Goal: Task Accomplishment & Management: Use online tool/utility

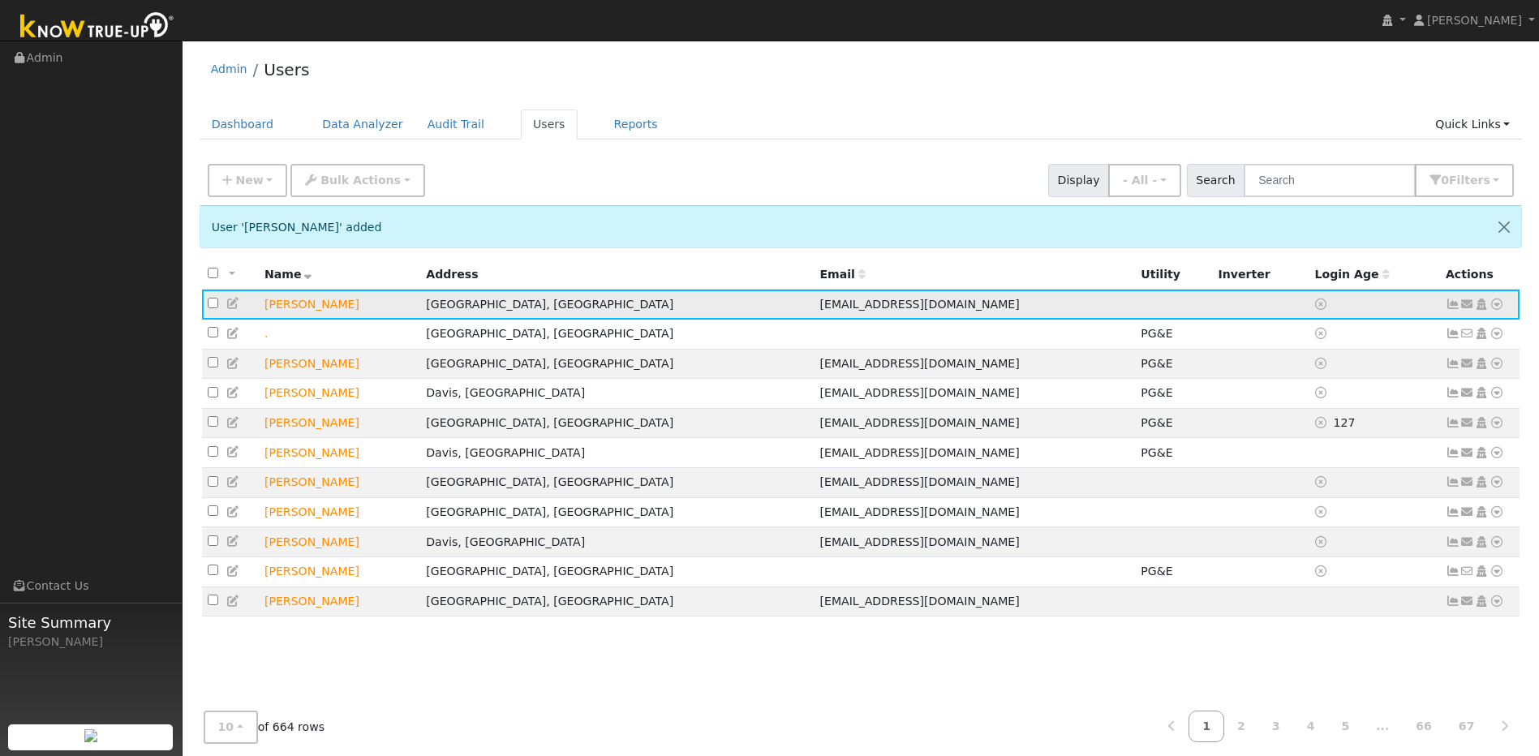
click at [808, 310] on icon at bounding box center [1453, 304] width 15 height 11
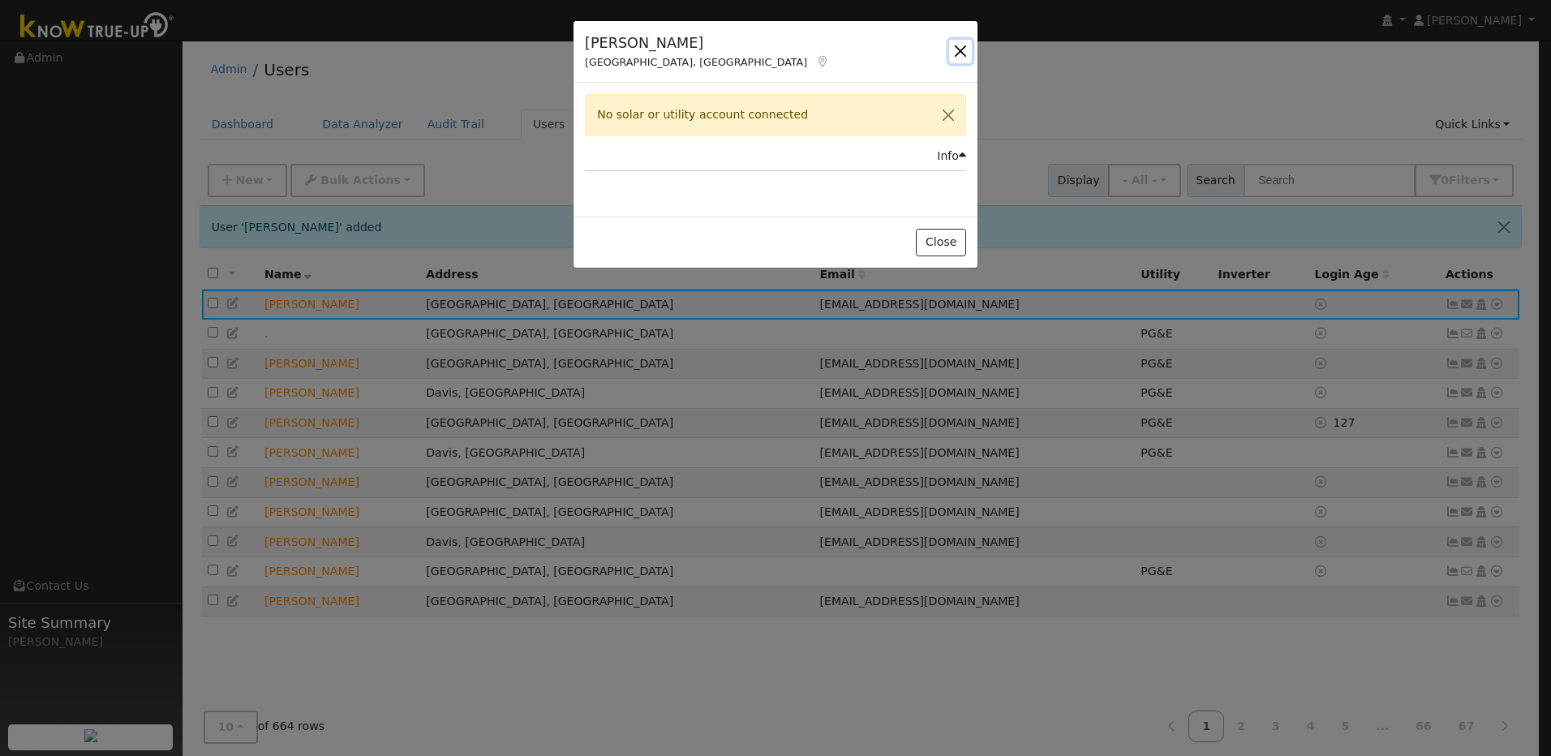
click at [808, 56] on button "button" at bounding box center [960, 51] width 23 height 23
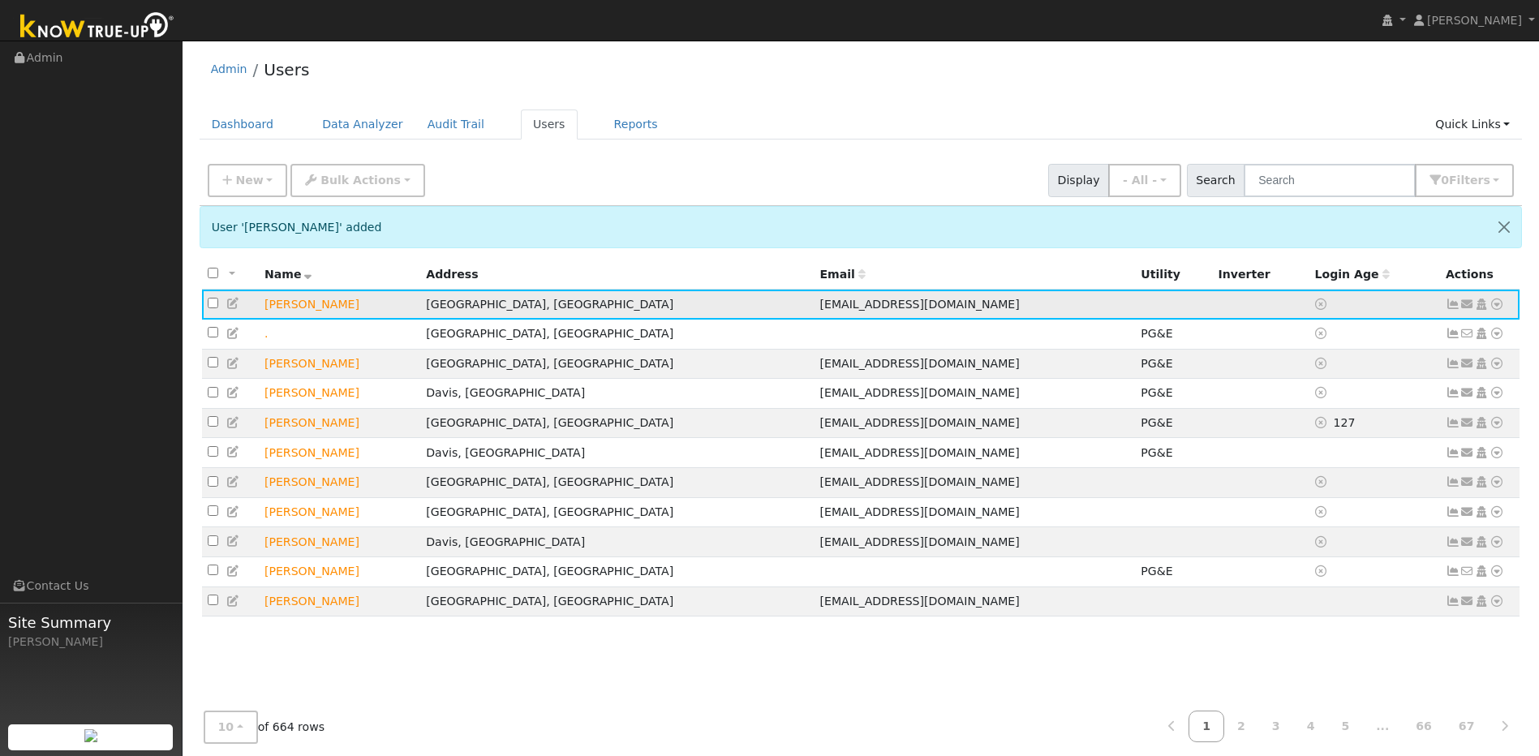
click at [808, 306] on icon at bounding box center [1497, 304] width 15 height 11
click at [808, 425] on link "Utility" at bounding box center [1328, 426] width 113 height 23
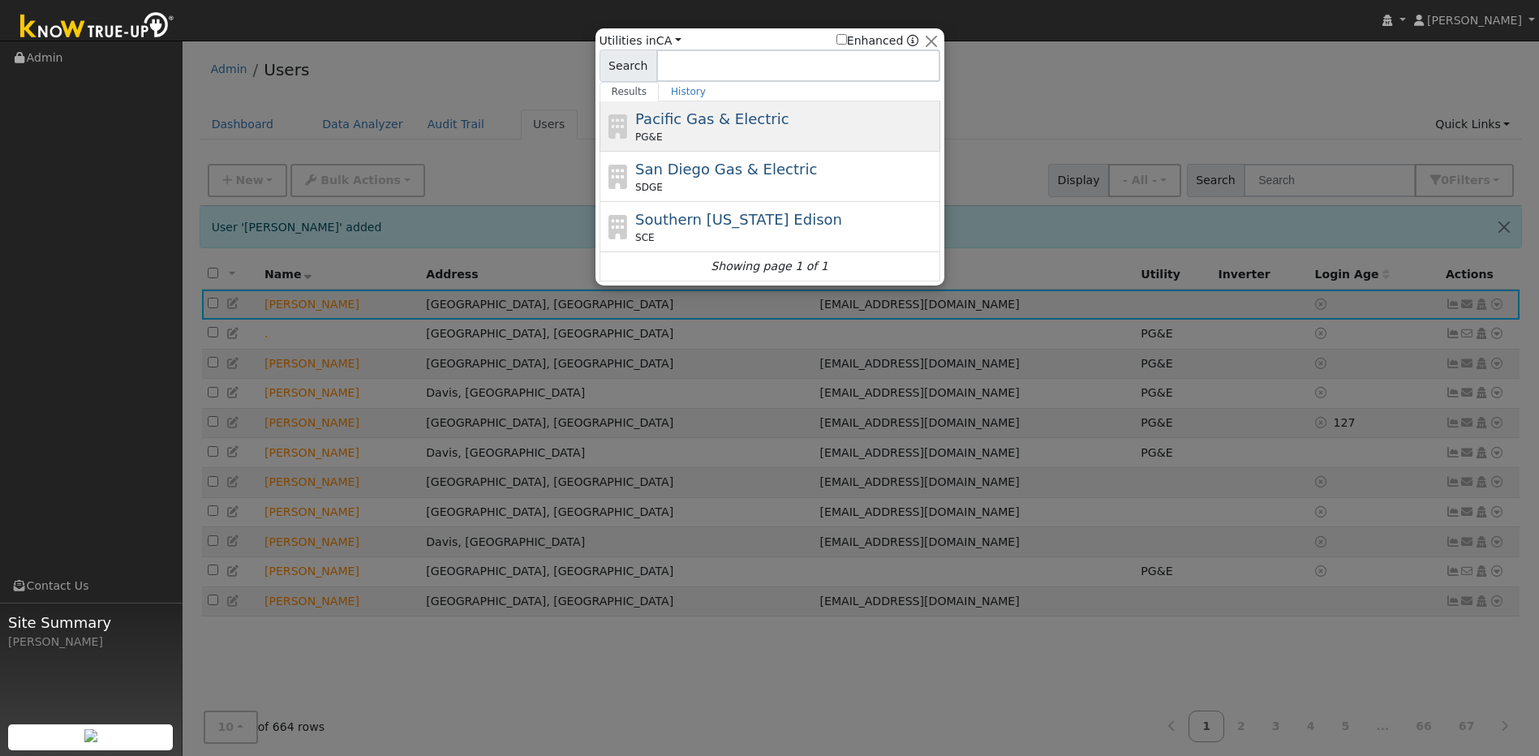
click at [766, 123] on span "Pacific Gas & Electric" at bounding box center [711, 118] width 153 height 17
